Goal: Navigation & Orientation: Find specific page/section

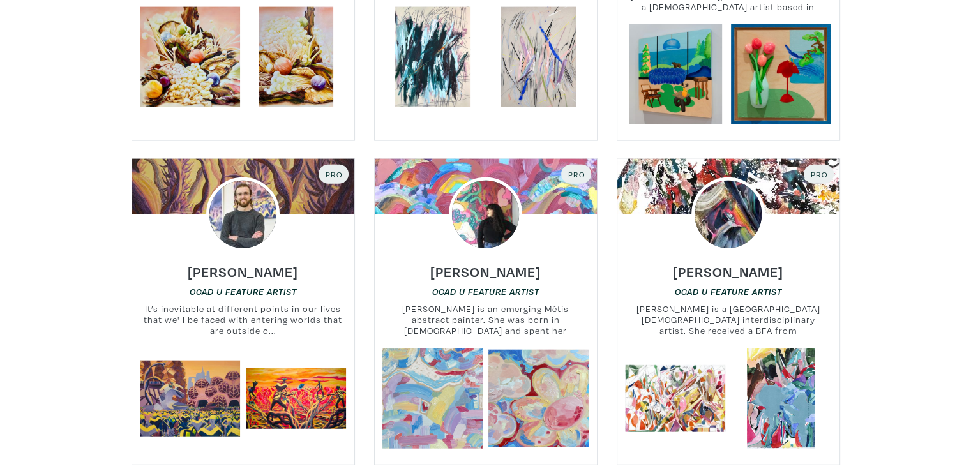
scroll to position [7870, 0]
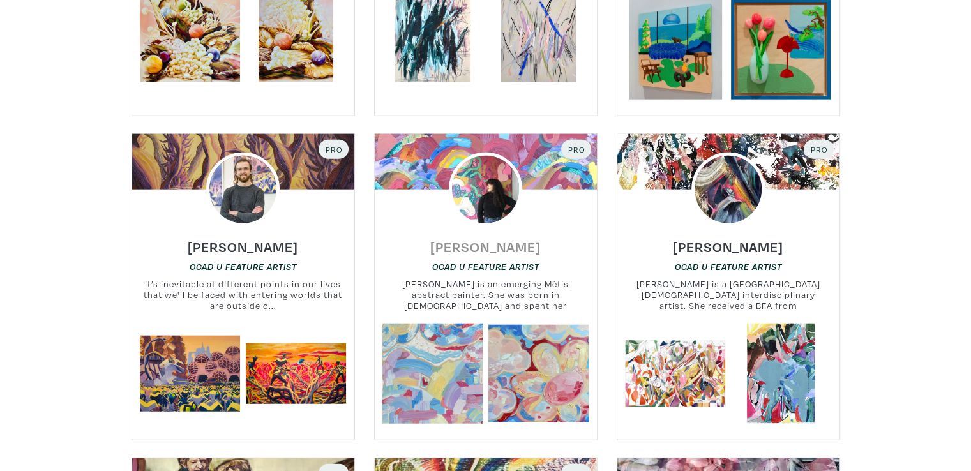
click at [493, 238] on h6 "Mekayla Dionne" at bounding box center [485, 246] width 110 height 17
click at [724, 278] on small "Donny Nie is a Toronto-based interdisciplinary artist. She received a BFA from …" at bounding box center [728, 295] width 222 height 34
click at [724, 238] on h6 "Donny Nie" at bounding box center [728, 246] width 110 height 17
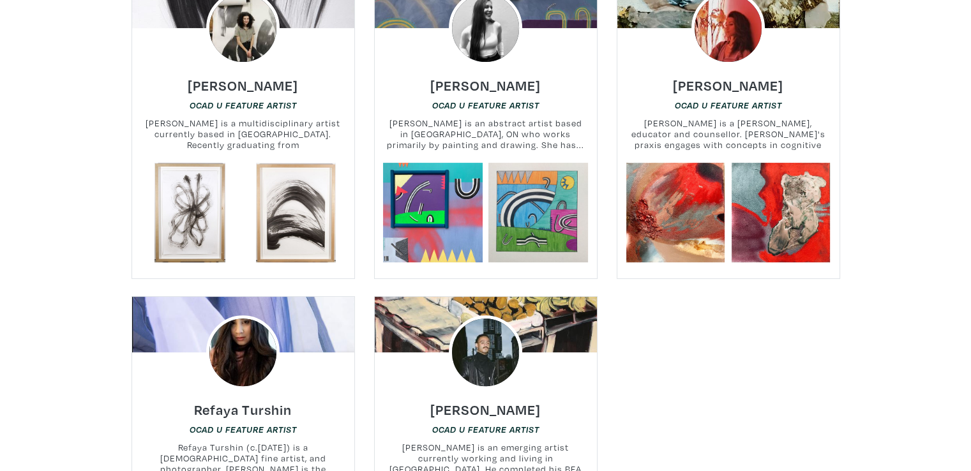
scroll to position [14677, 0]
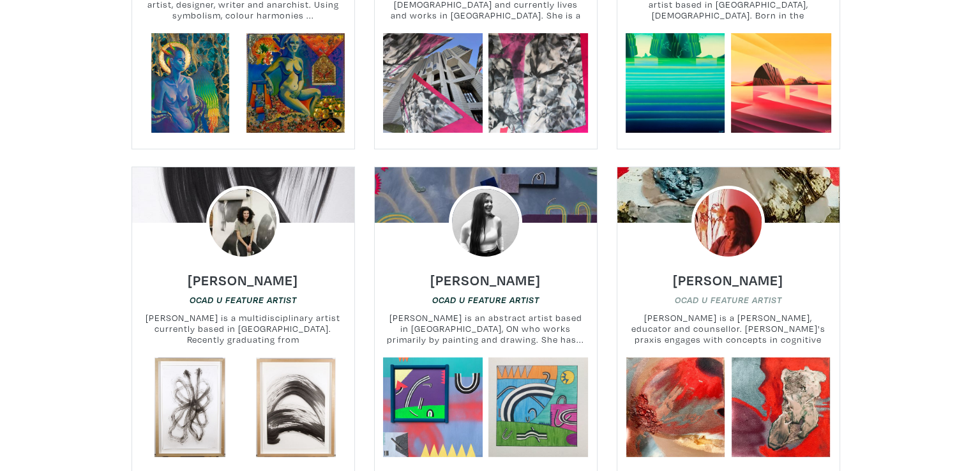
click at [743, 295] on em "OCAD U Feature Artist" at bounding box center [727, 300] width 107 height 10
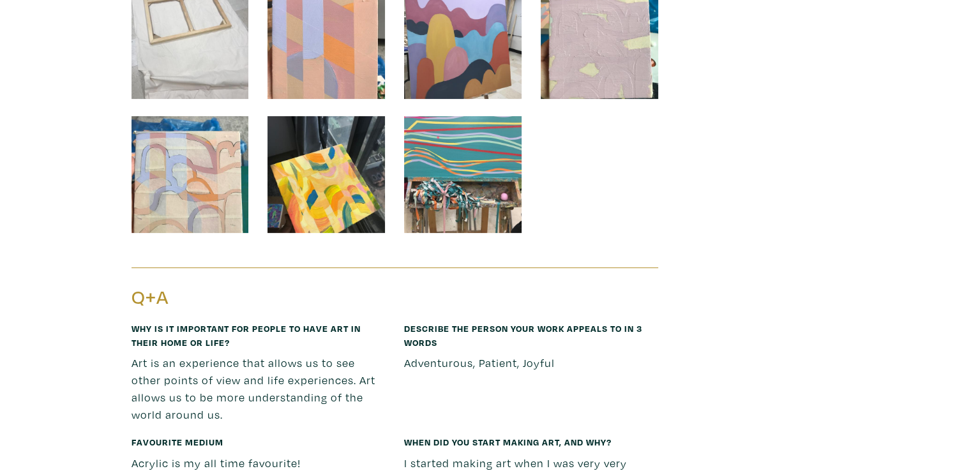
scroll to position [5208, 0]
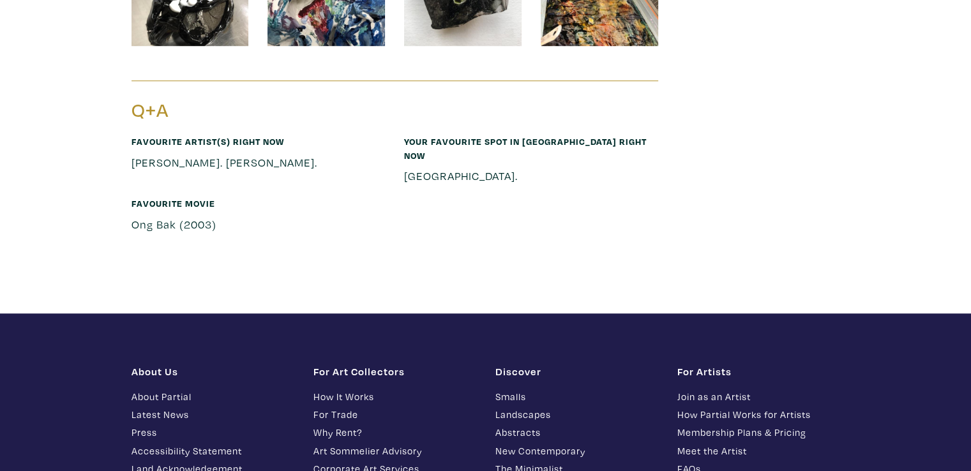
scroll to position [5847, 0]
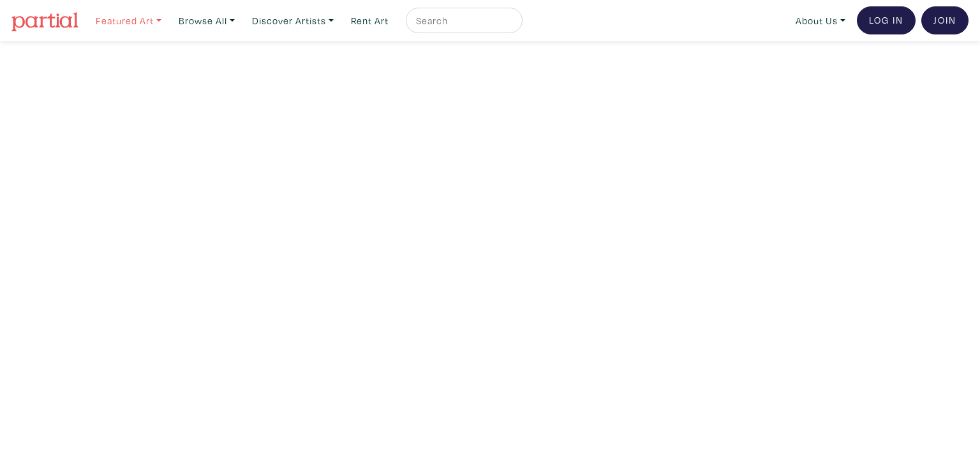
click at [126, 26] on link "Featured Art" at bounding box center [128, 21] width 77 height 26
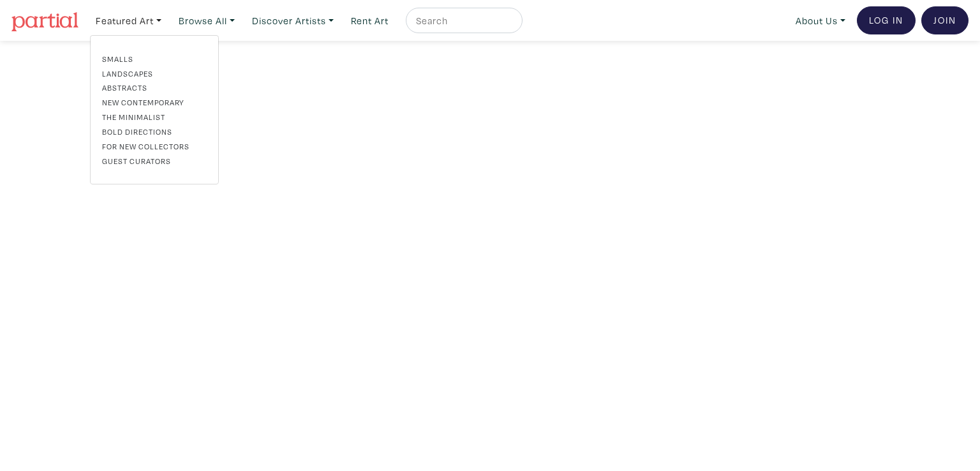
click at [117, 89] on link "Abstracts" at bounding box center [154, 87] width 105 height 11
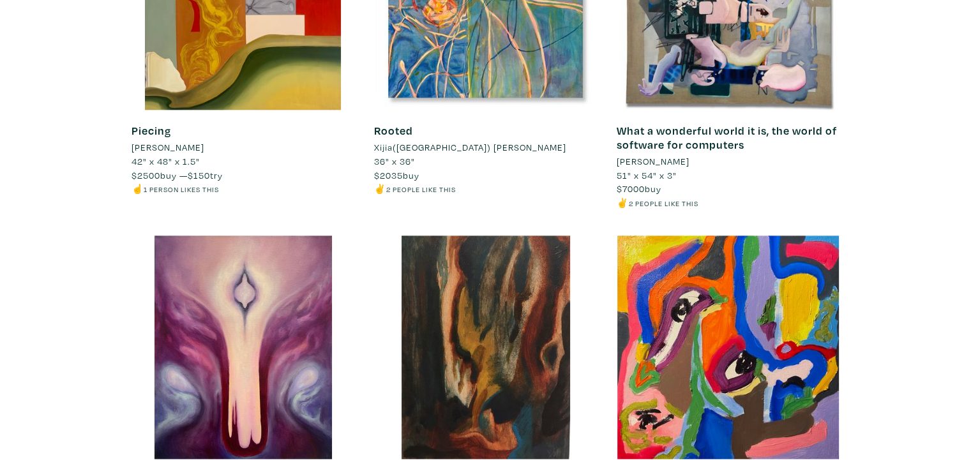
scroll to position [6275, 0]
